Goal: Task Accomplishment & Management: Manage account settings

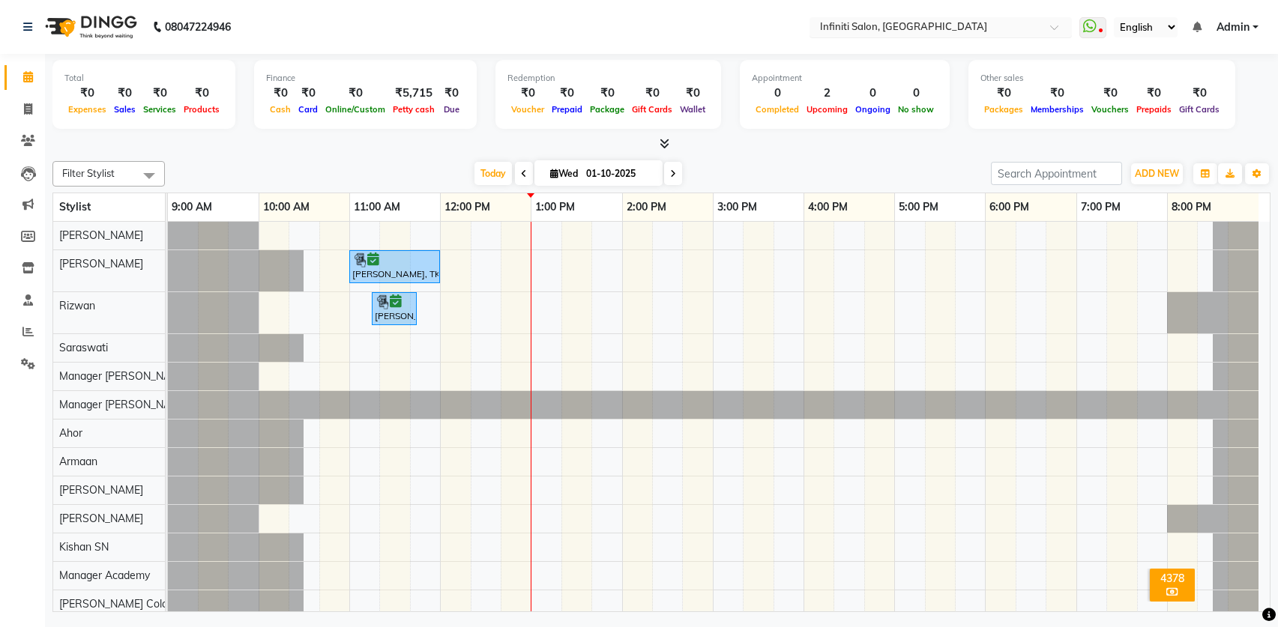
click at [840, 28] on input "text" at bounding box center [925, 28] width 217 height 15
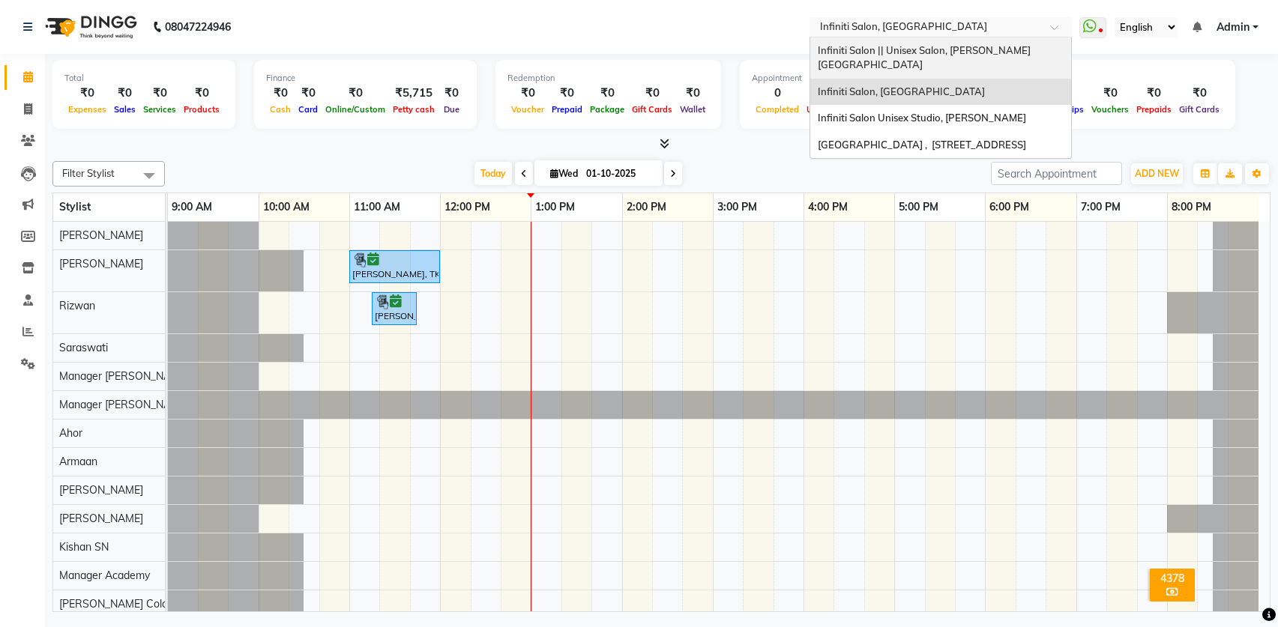
click at [842, 48] on span "Infiniti Salon || Unisex Salon, [PERSON_NAME][GEOGRAPHIC_DATA]" at bounding box center [924, 57] width 213 height 27
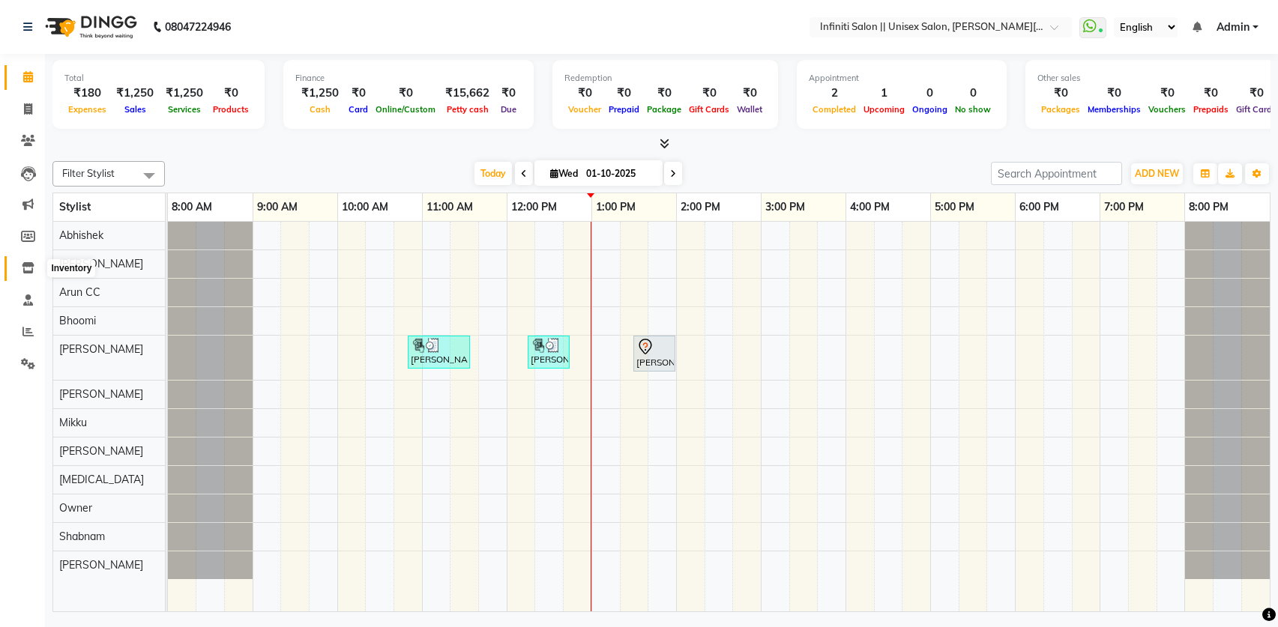
click at [24, 270] on icon at bounding box center [28, 267] width 13 height 11
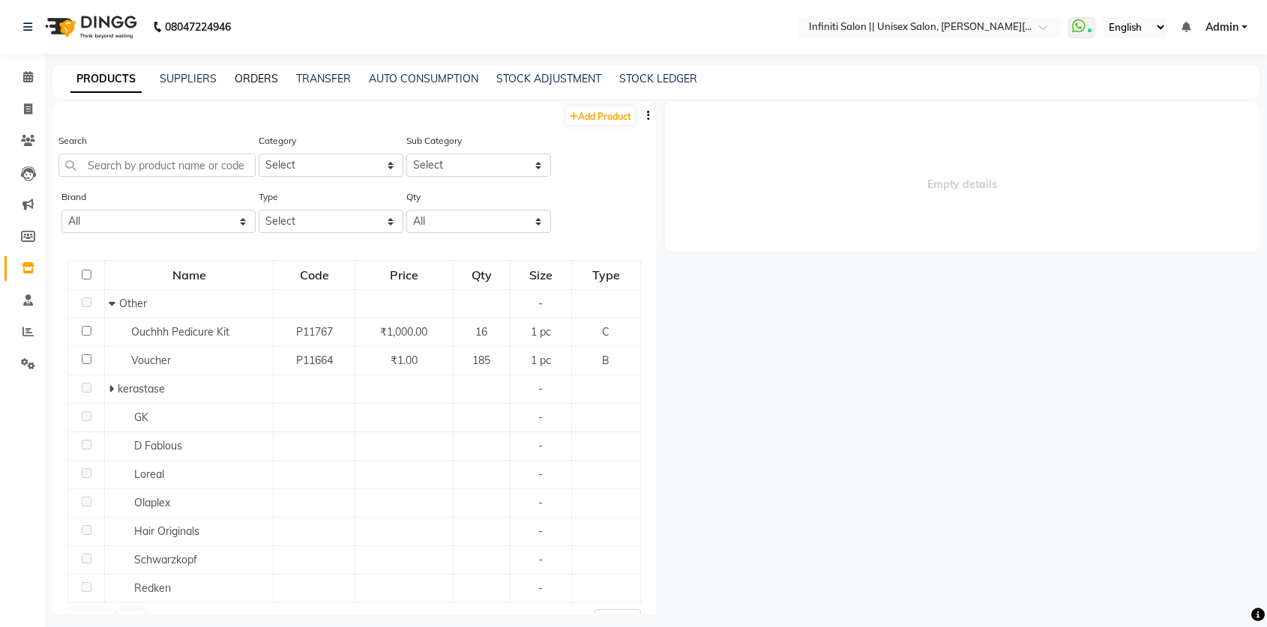
click at [252, 74] on link "ORDERS" at bounding box center [256, 78] width 43 height 13
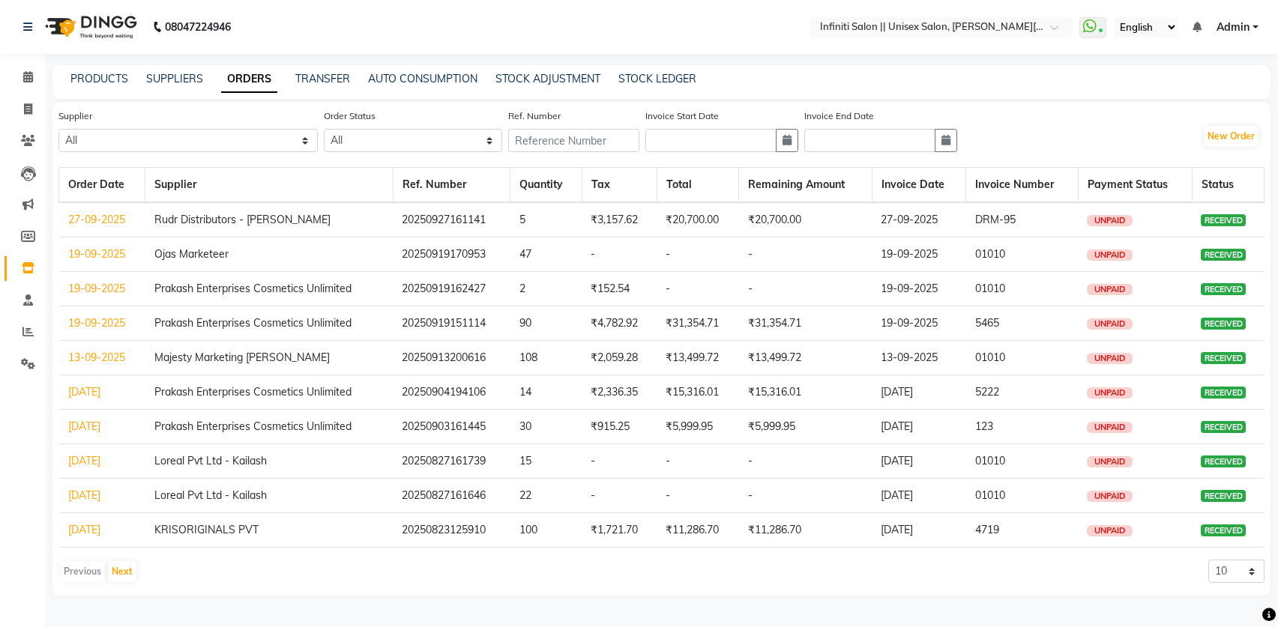
click at [110, 217] on link "27-09-2025" at bounding box center [96, 219] width 57 height 13
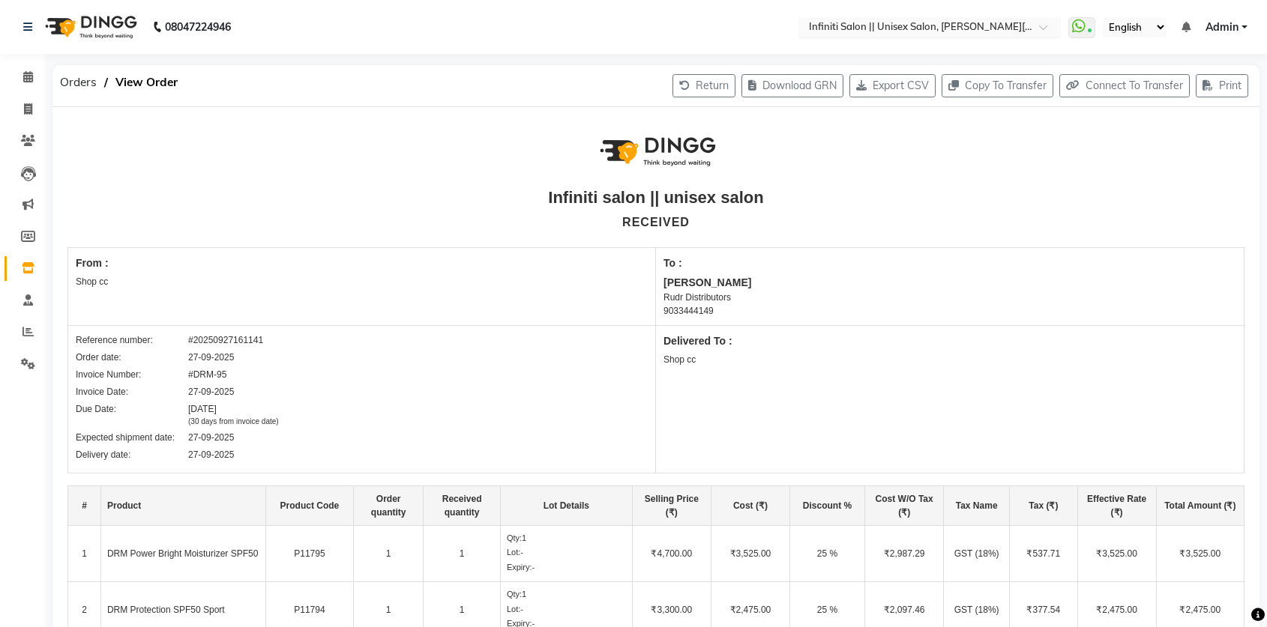
click at [943, 28] on input "text" at bounding box center [914, 28] width 217 height 15
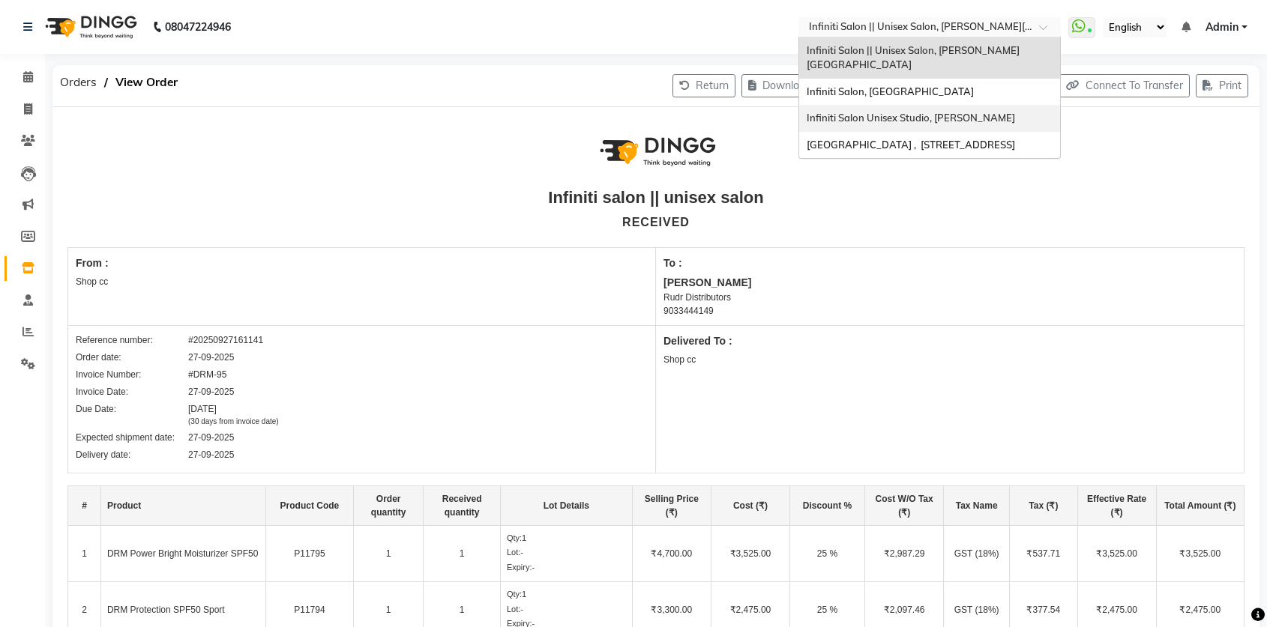
click at [946, 112] on span "Infiniti Salon Unisex Studio, Devendra Nagar" at bounding box center [910, 118] width 208 height 12
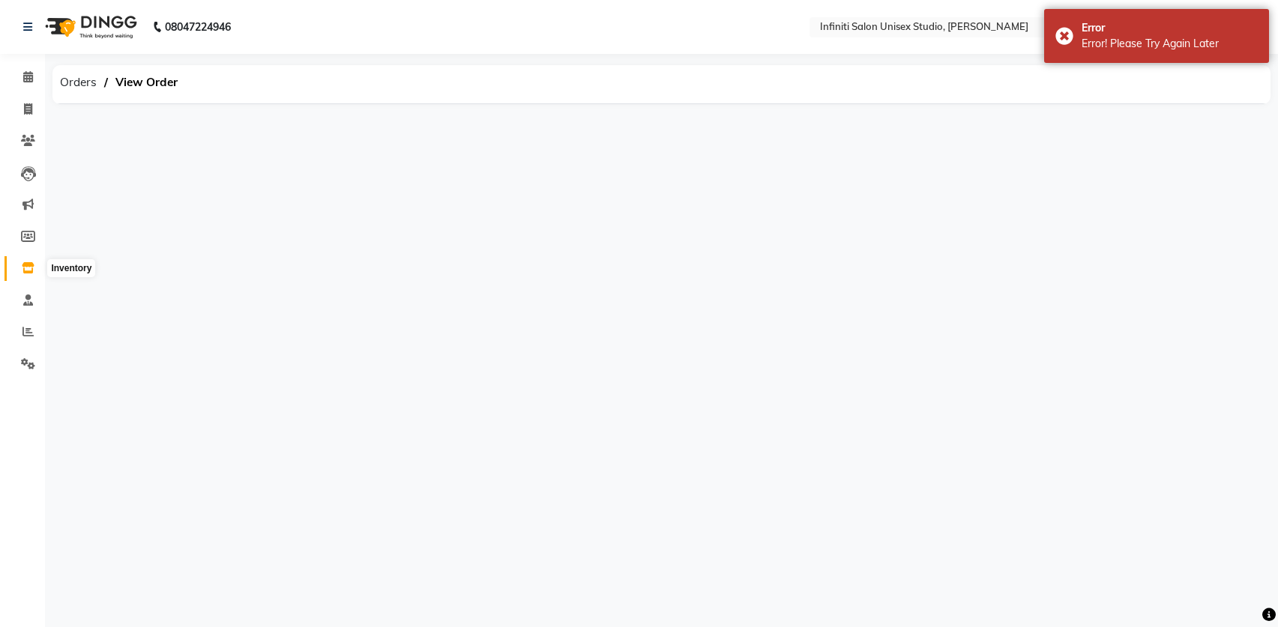
click at [31, 272] on icon at bounding box center [28, 267] width 13 height 11
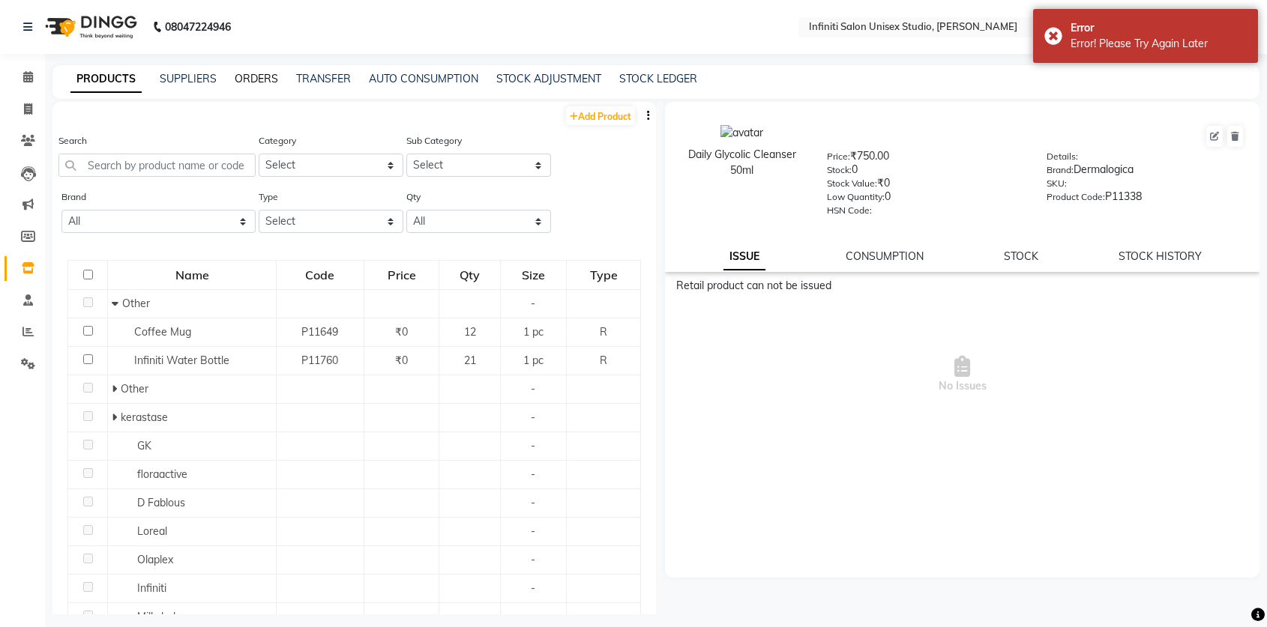
click at [264, 85] on link "ORDERS" at bounding box center [256, 78] width 43 height 13
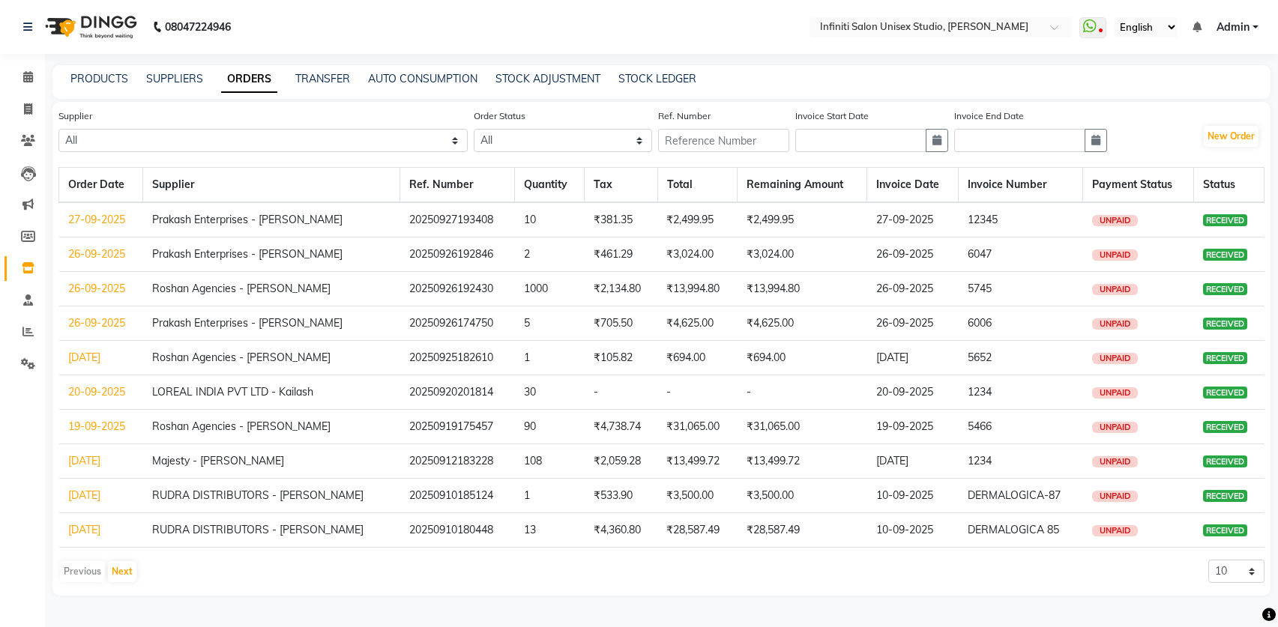
click at [106, 322] on link "26-09-2025" at bounding box center [96, 322] width 57 height 13
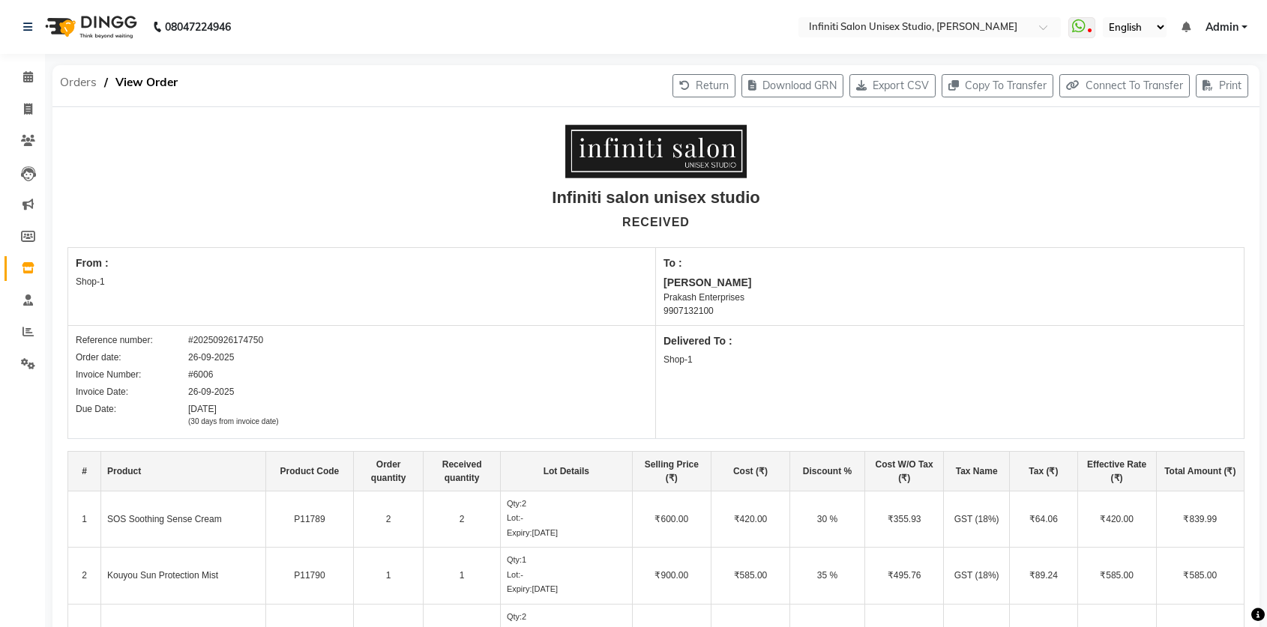
click at [75, 79] on span "Orders" at bounding box center [78, 82] width 52 height 27
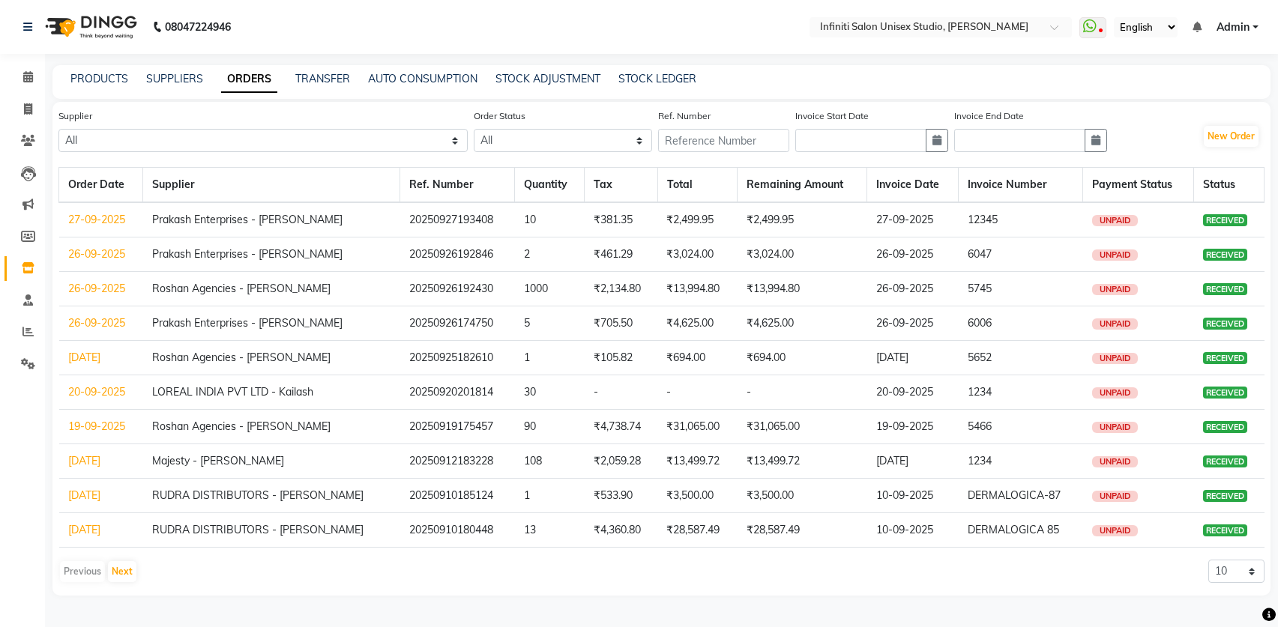
click at [110, 255] on link "26-09-2025" at bounding box center [96, 253] width 57 height 13
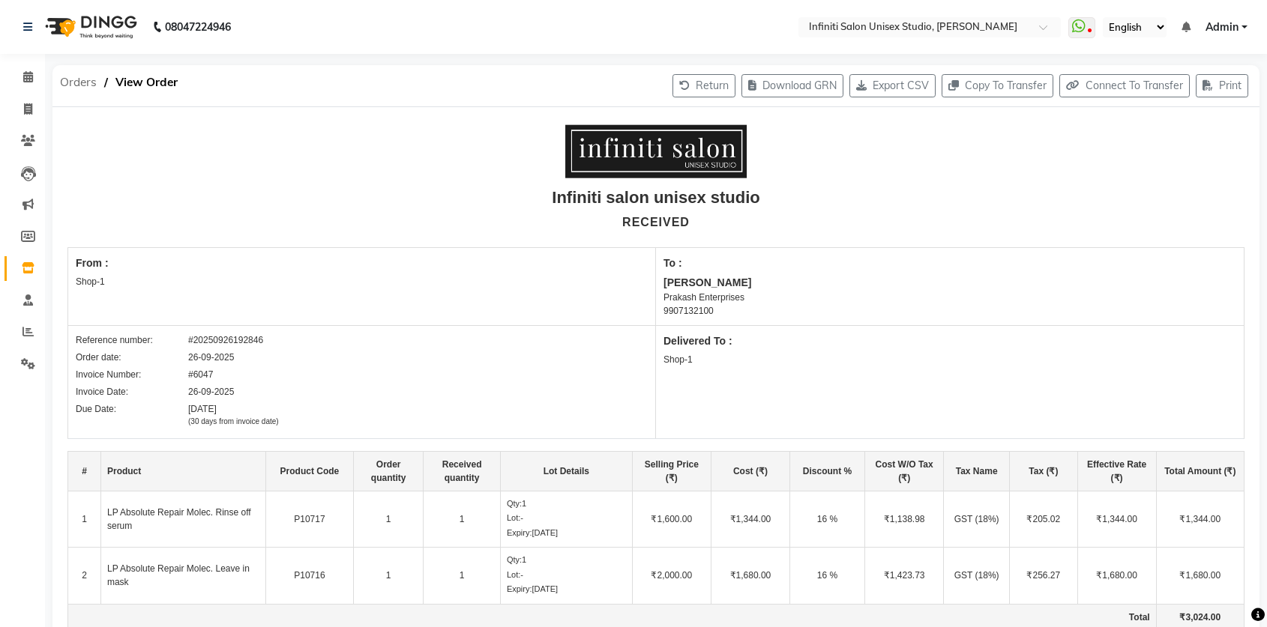
click at [76, 91] on span "Orders" at bounding box center [78, 82] width 52 height 27
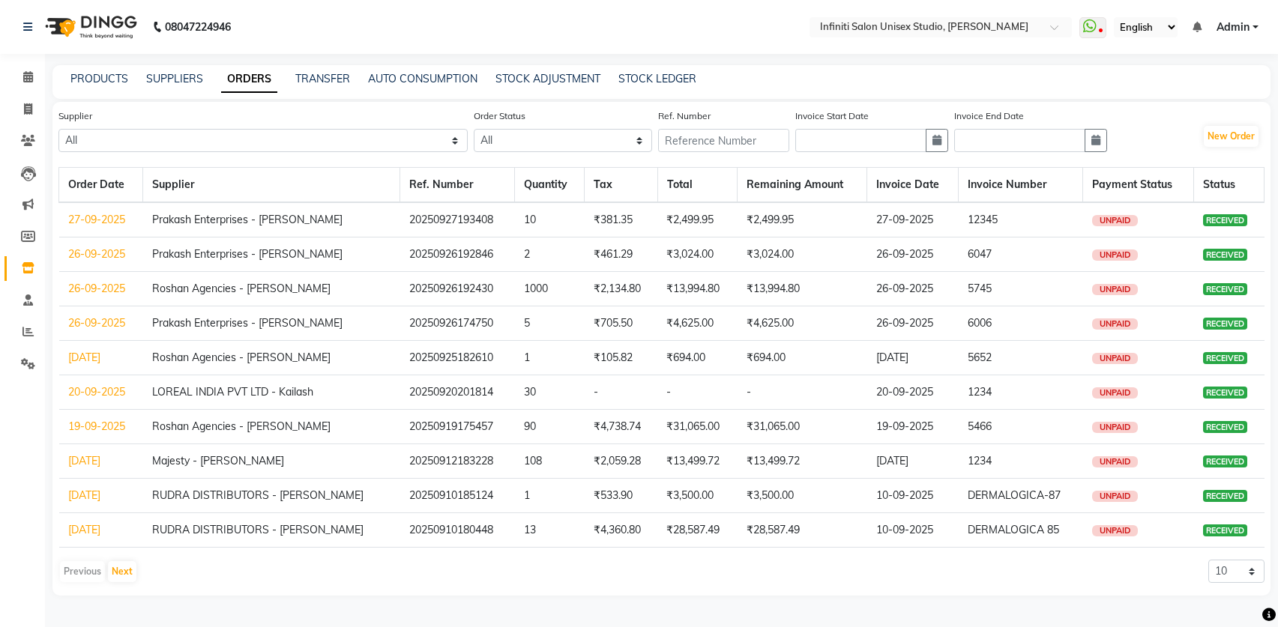
click at [103, 292] on link "26-09-2025" at bounding box center [96, 288] width 57 height 13
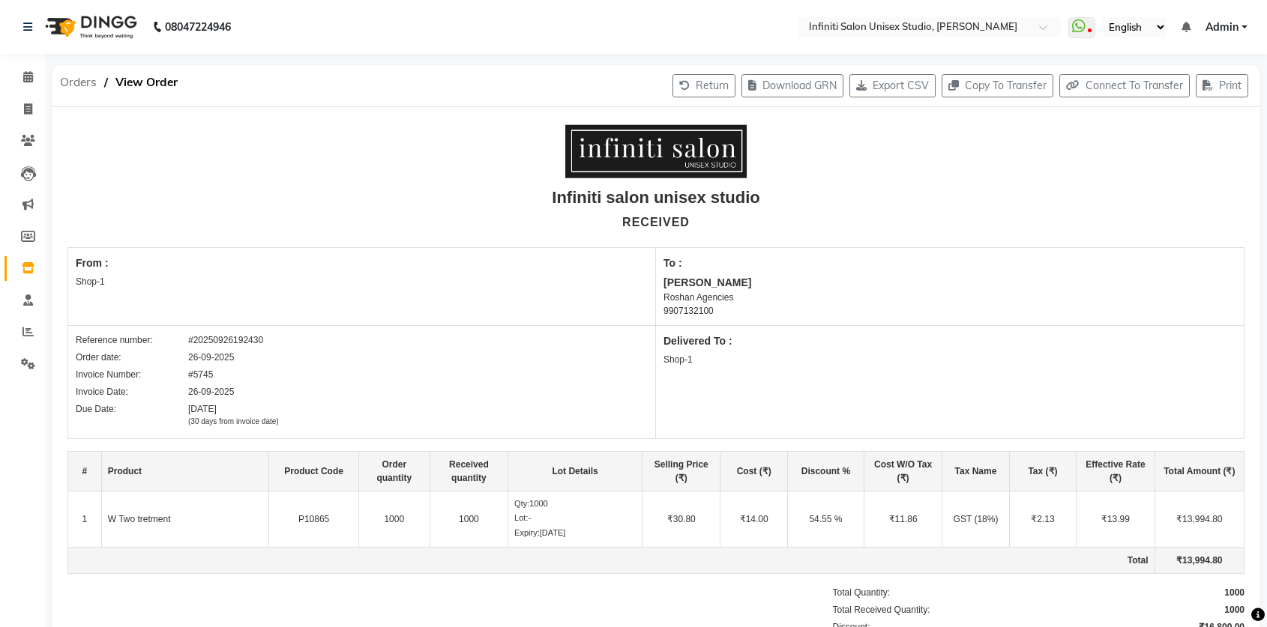
click at [86, 82] on span "Orders" at bounding box center [78, 82] width 52 height 27
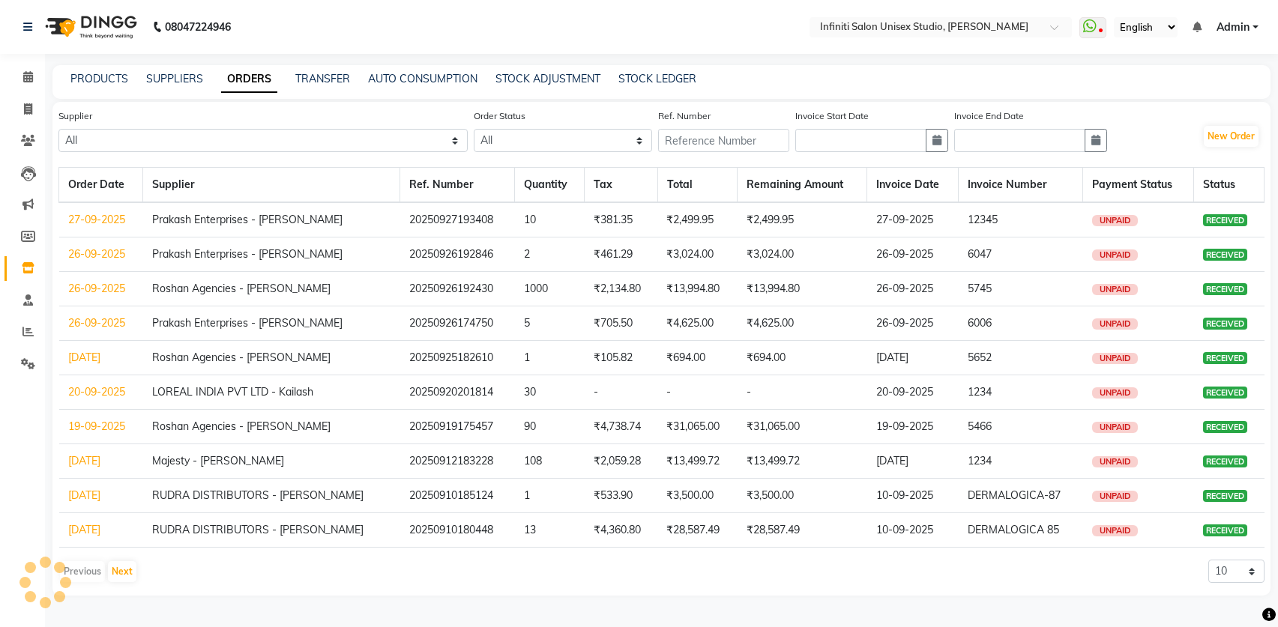
click at [75, 361] on link "25-09-2025" at bounding box center [84, 357] width 32 height 13
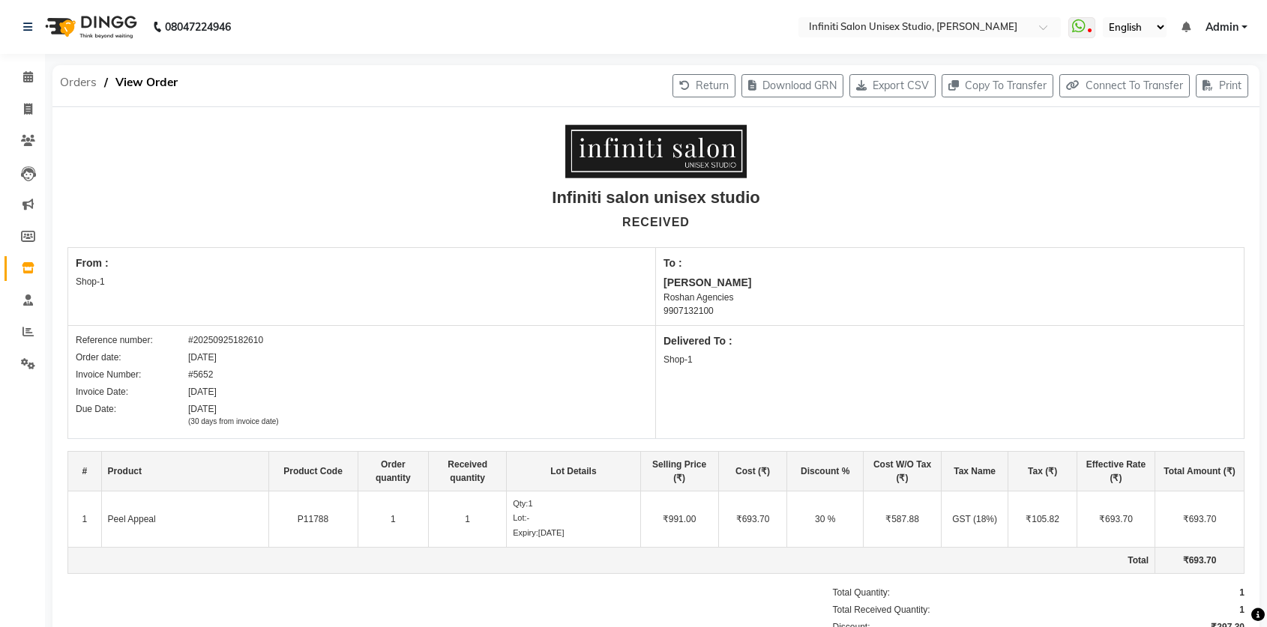
click at [76, 79] on span "Orders" at bounding box center [78, 82] width 52 height 27
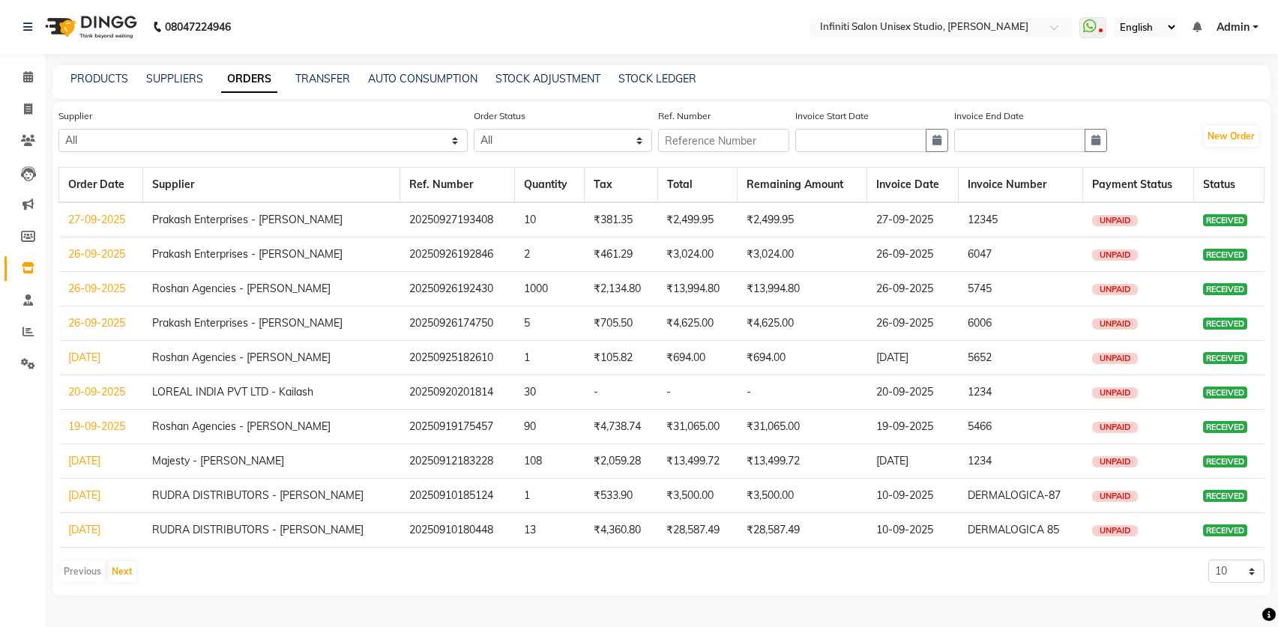
click at [103, 219] on link "27-09-2025" at bounding box center [96, 219] width 57 height 13
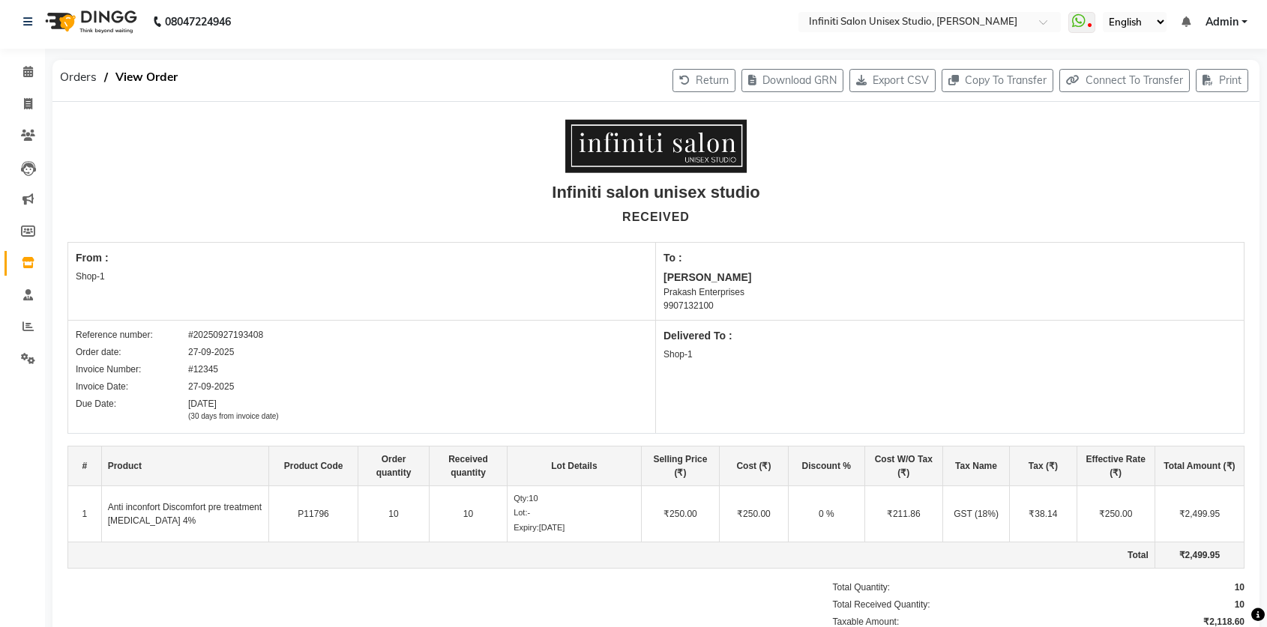
scroll to position [6, 0]
click at [76, 76] on span "Orders" at bounding box center [78, 76] width 52 height 27
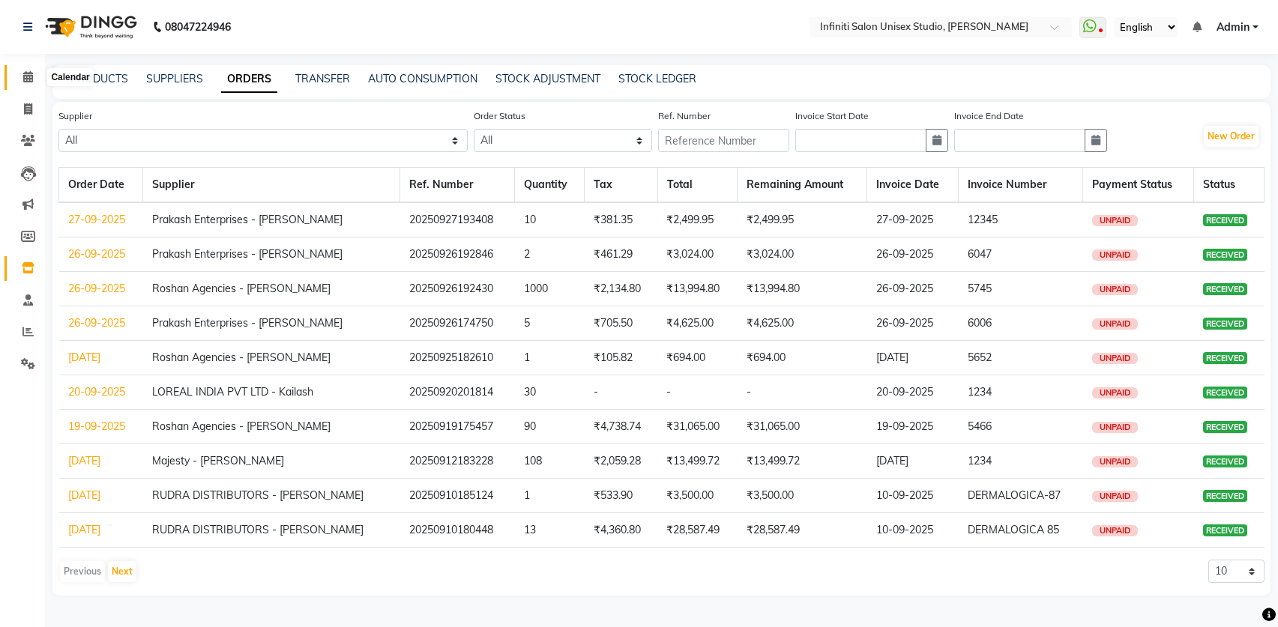
click at [29, 76] on icon at bounding box center [28, 76] width 10 height 11
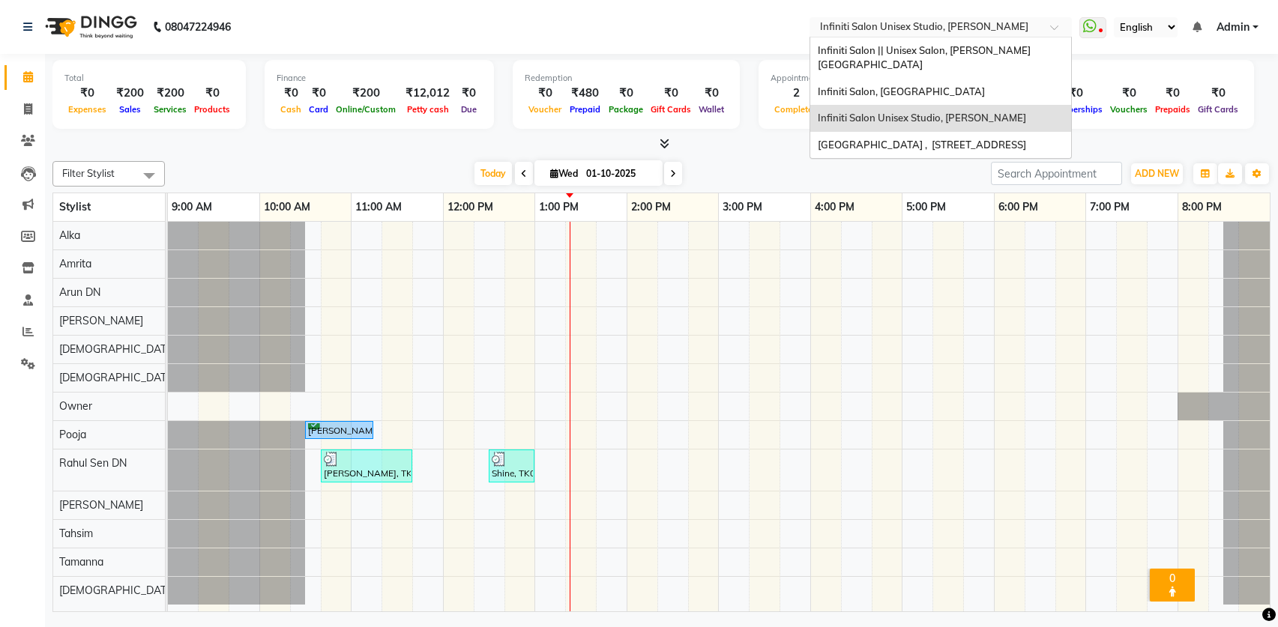
click at [933, 25] on input "text" at bounding box center [925, 28] width 217 height 15
click at [932, 48] on span "Infiniti Salon || Unisex Salon, Choubey Colony" at bounding box center [924, 57] width 213 height 27
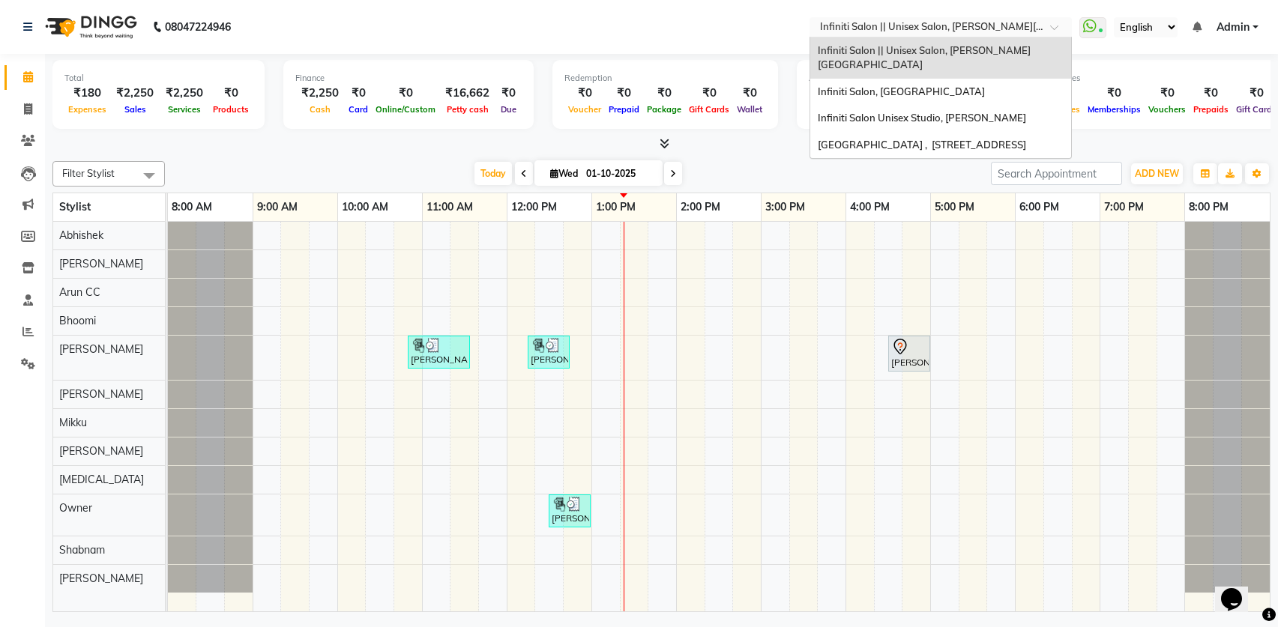
click at [917, 21] on input "text" at bounding box center [925, 28] width 217 height 15
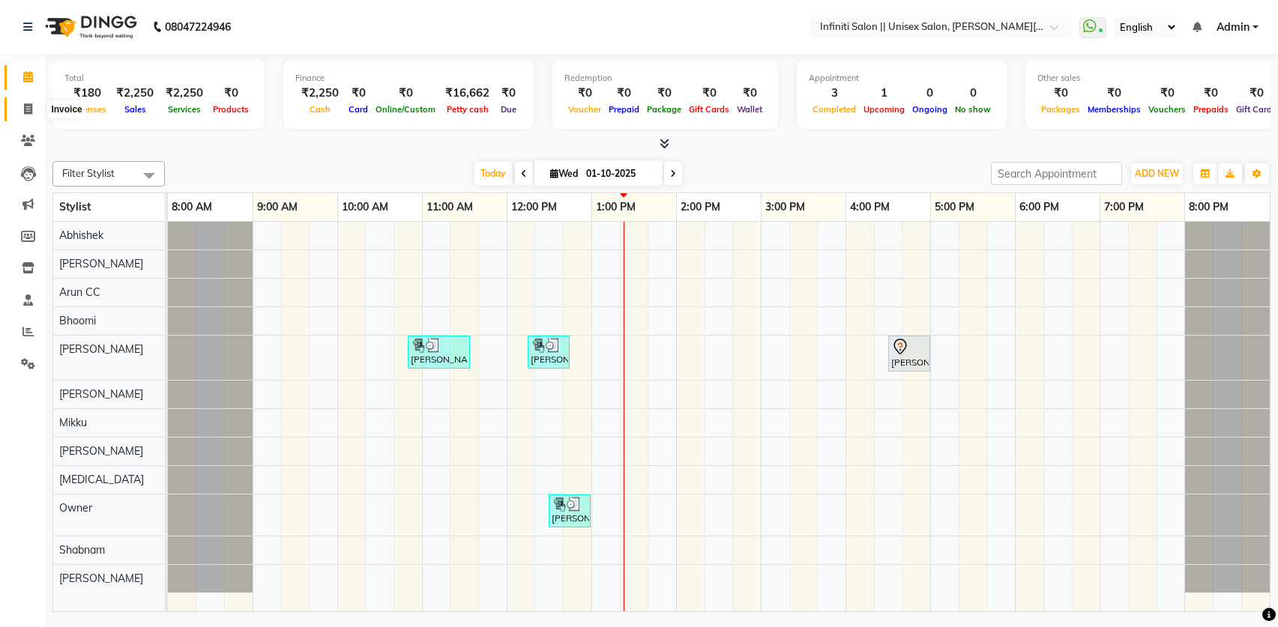
click at [22, 105] on span at bounding box center [28, 109] width 26 height 17
select select "8233"
select select "service"
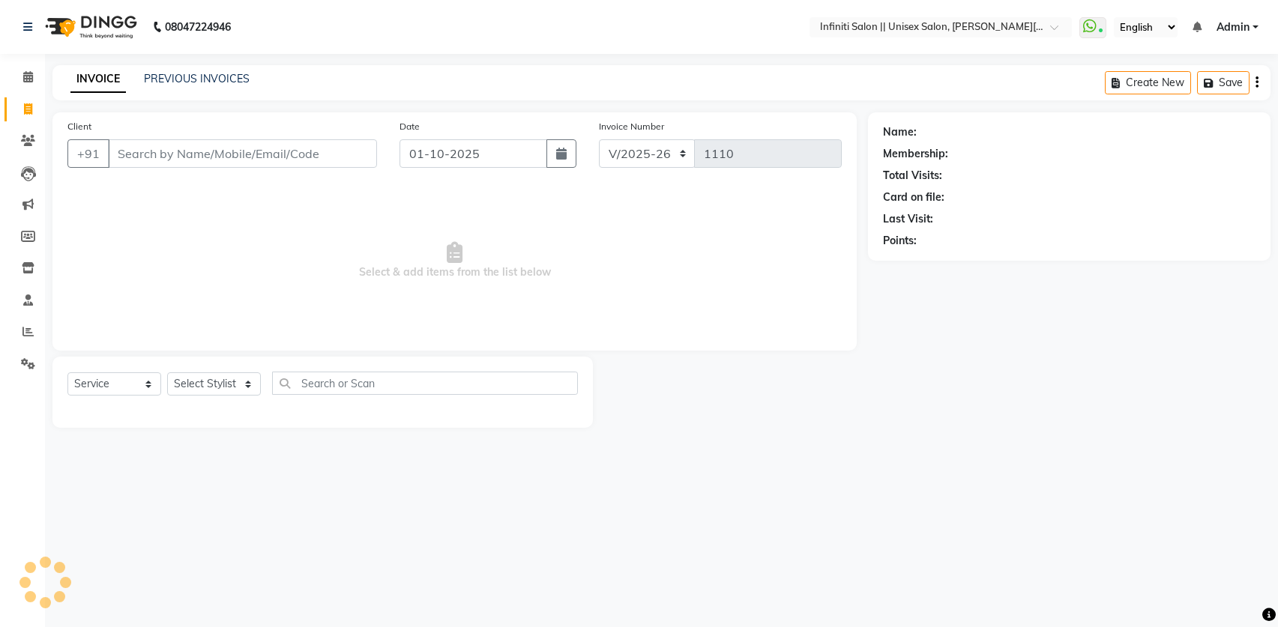
click at [30, 106] on icon at bounding box center [28, 108] width 8 height 11
select select "service"
type input "1110"
select select "8233"
click at [190, 94] on div "INVOICE PREVIOUS INVOICES Create New Save" at bounding box center [661, 82] width 1218 height 35
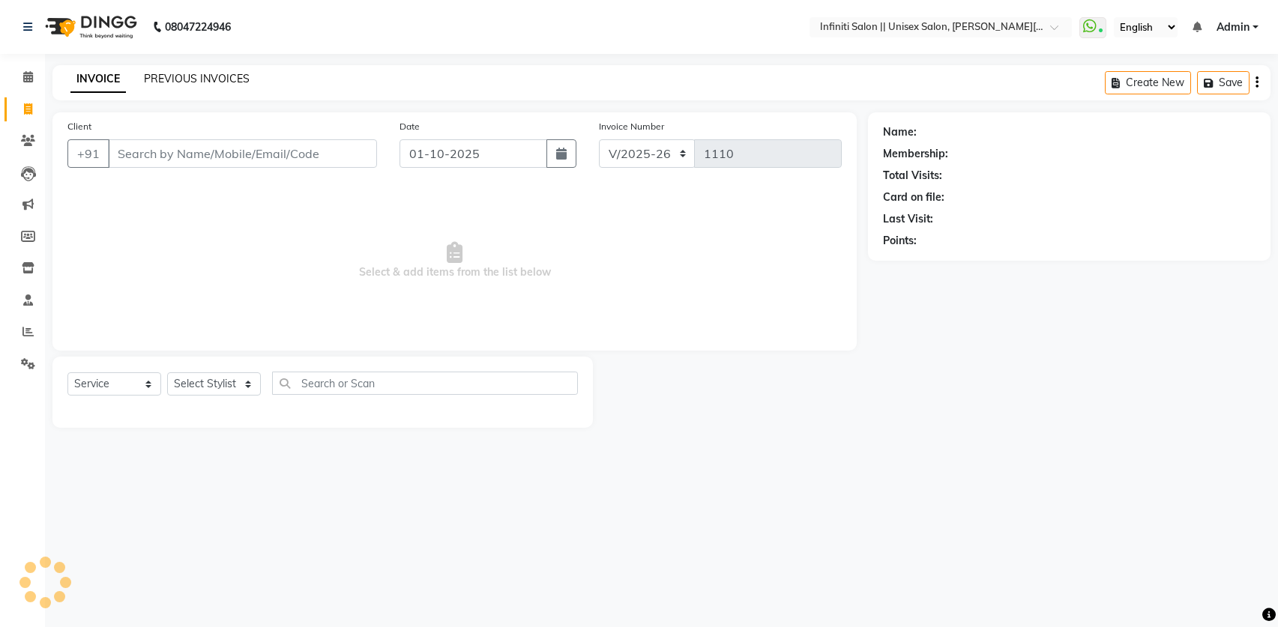
click at [208, 73] on link "PREVIOUS INVOICES" at bounding box center [197, 78] width 106 height 13
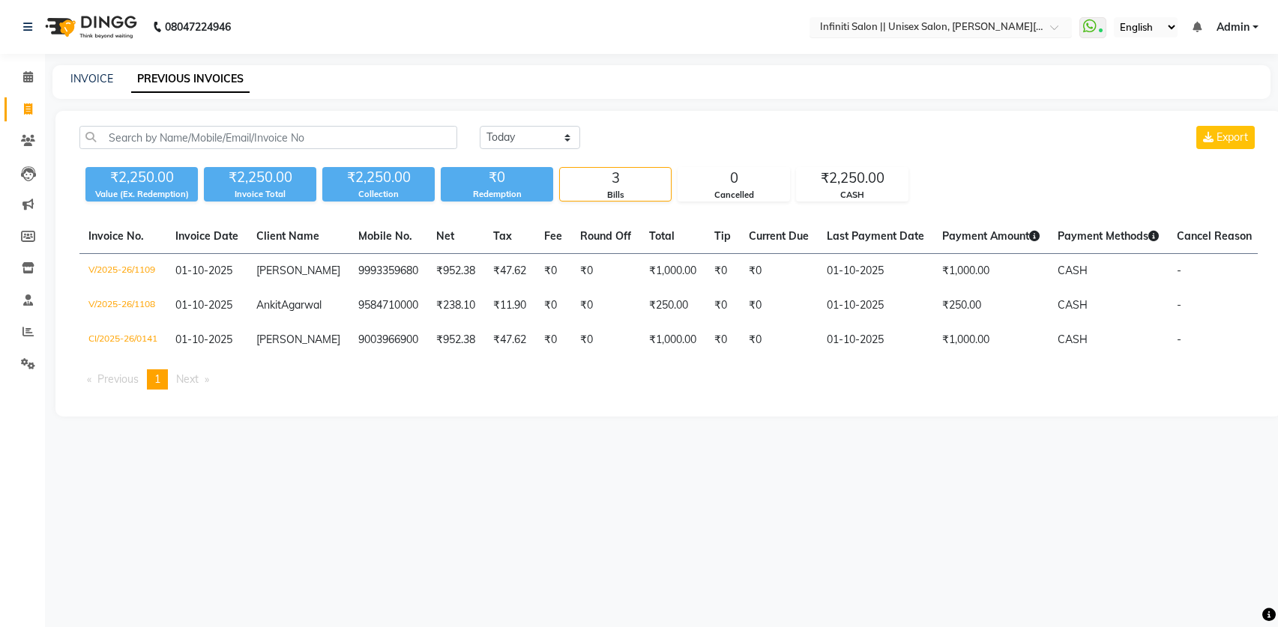
click at [899, 25] on input "text" at bounding box center [925, 28] width 217 height 15
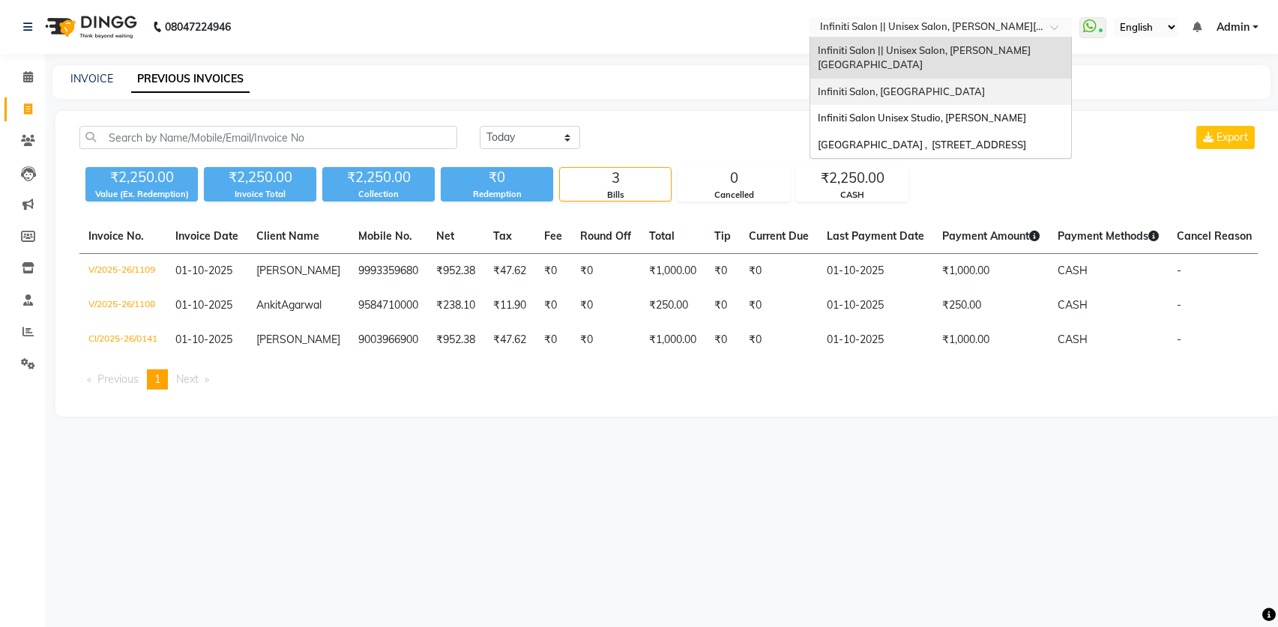
click at [932, 85] on span "Infiniti Salon, [GEOGRAPHIC_DATA]" at bounding box center [901, 91] width 167 height 12
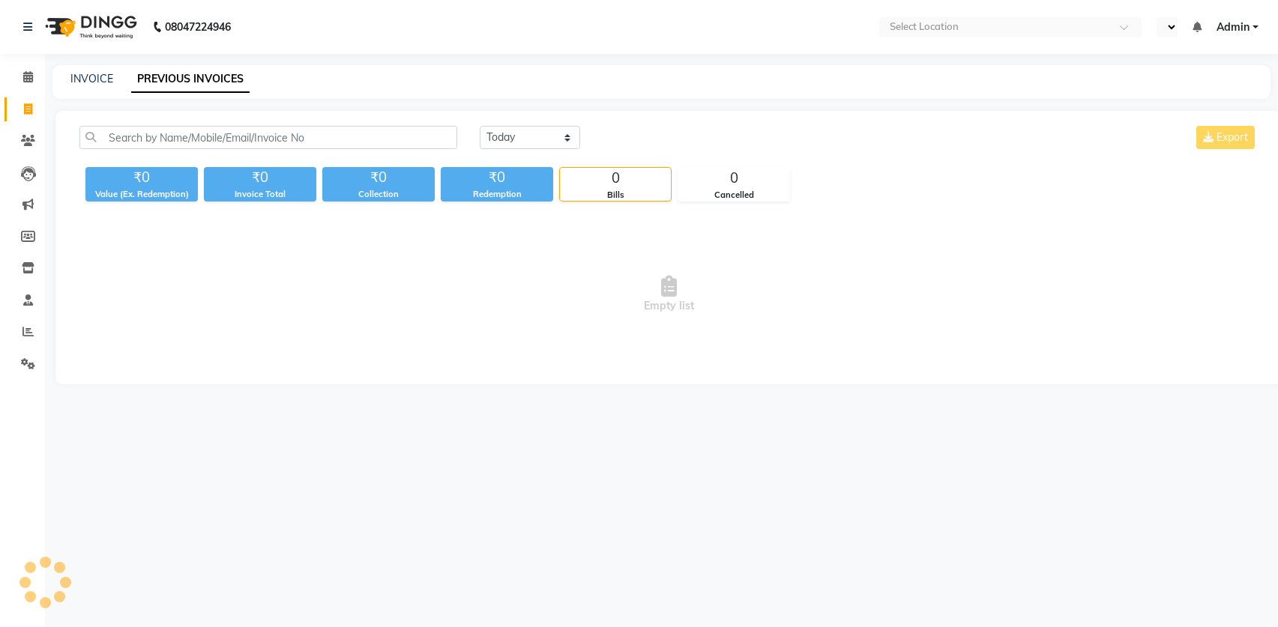
select select "en"
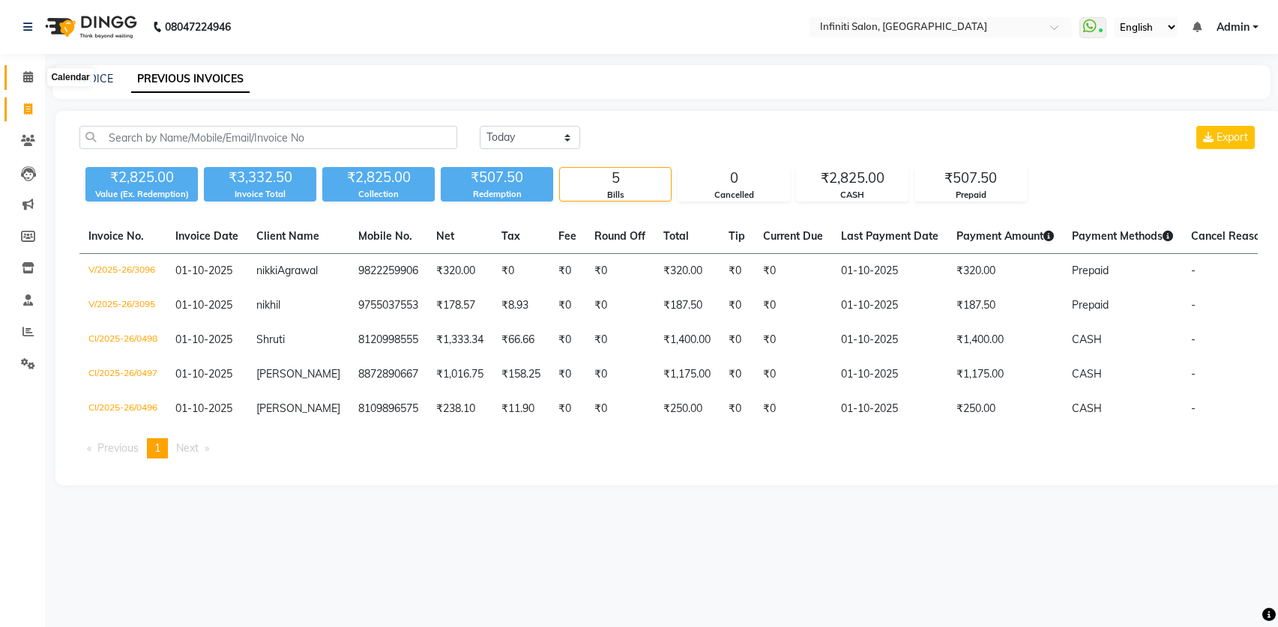
click at [30, 72] on icon at bounding box center [28, 76] width 10 height 11
